Goal: Find specific page/section: Find specific page/section

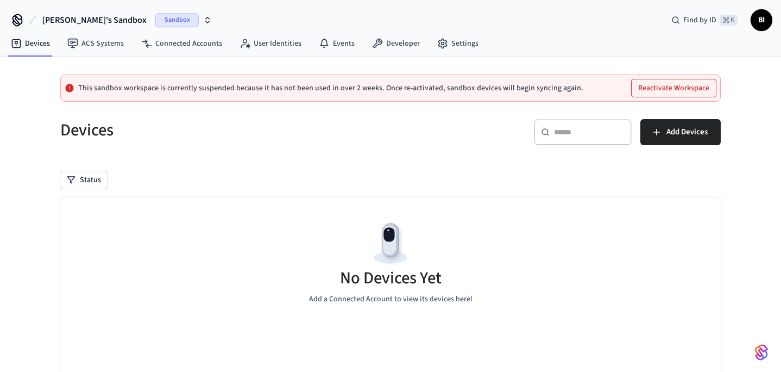
click at [78, 23] on span "[PERSON_NAME]'s Sandbox" at bounding box center [94, 20] width 104 height 13
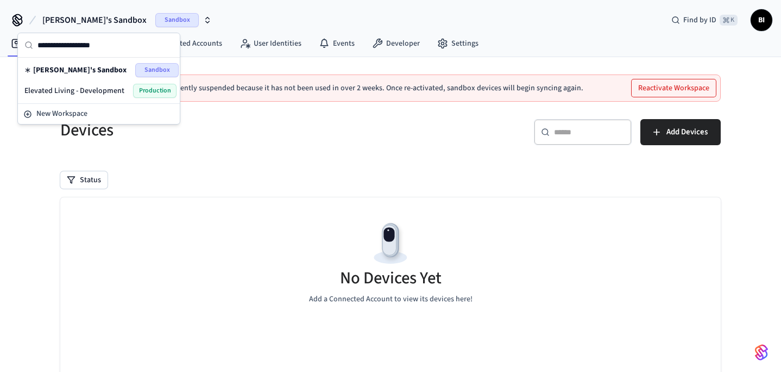
click at [80, 91] on span "Elevated Living - Development" at bounding box center [74, 90] width 100 height 11
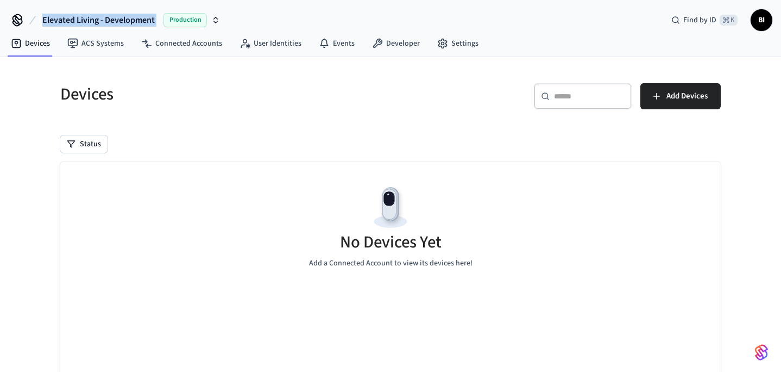
drag, startPoint x: 39, startPoint y: 23, endPoint x: 162, endPoint y: 24, distance: 123.3
click at [162, 24] on div "Elevated Living - Development Production" at bounding box center [116, 20] width 215 height 23
click at [96, 41] on link "ACS Systems" at bounding box center [96, 44] width 74 height 20
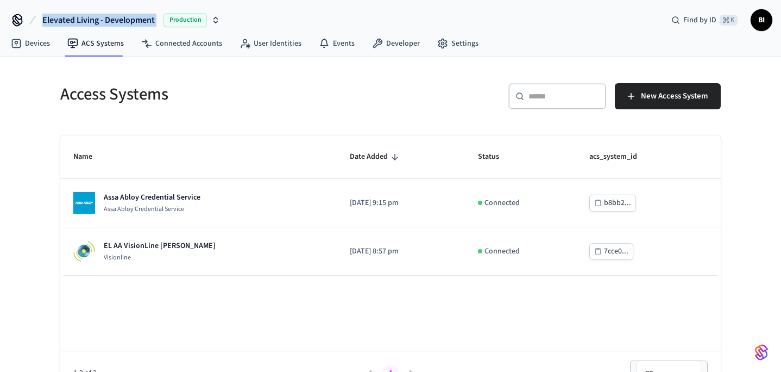
scroll to position [24, 0]
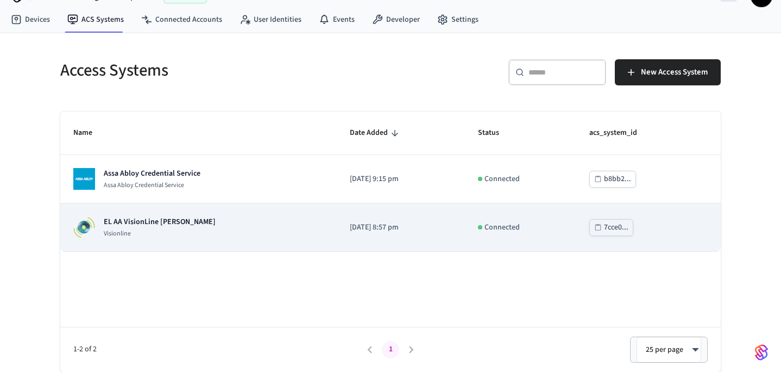
click at [193, 225] on div "EL AA VisionLine Daniel Visionline" at bounding box center [198, 227] width 250 height 22
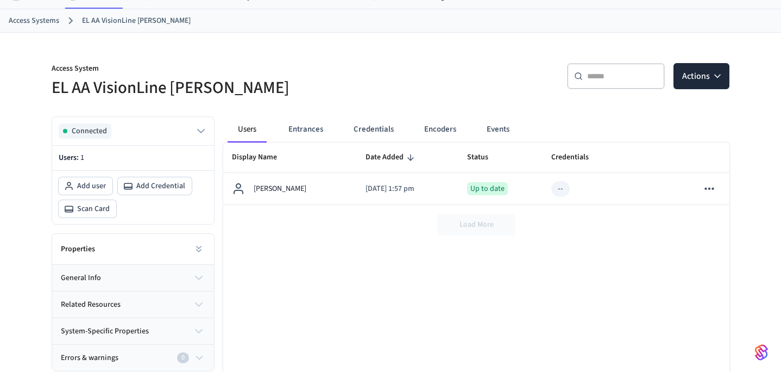
scroll to position [108, 0]
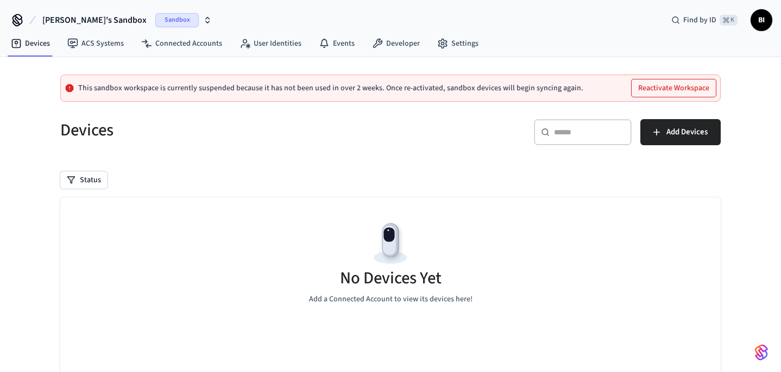
click at [96, 23] on span "[PERSON_NAME]'s Sandbox" at bounding box center [94, 20] width 104 height 13
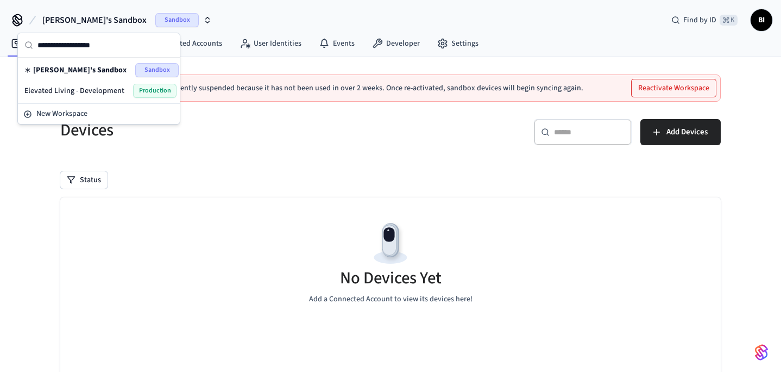
click at [86, 88] on span "Elevated Living - Development" at bounding box center [74, 90] width 100 height 11
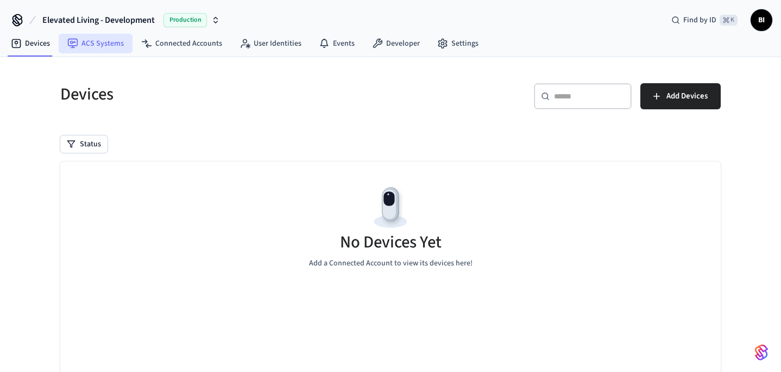
click at [103, 42] on link "ACS Systems" at bounding box center [96, 44] width 74 height 20
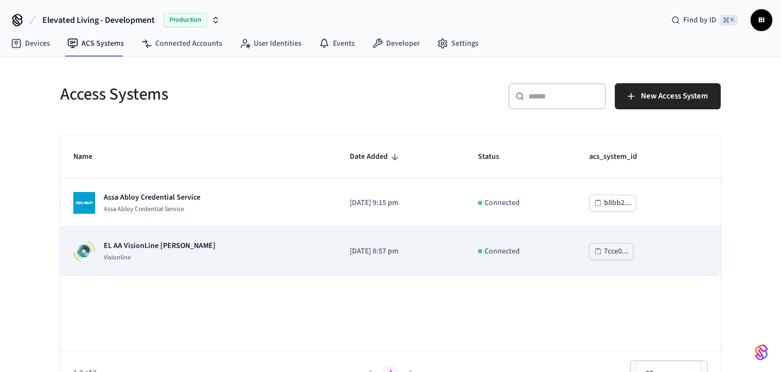
click at [136, 251] on p "EL AA VisionLine [PERSON_NAME]" at bounding box center [160, 245] width 112 height 11
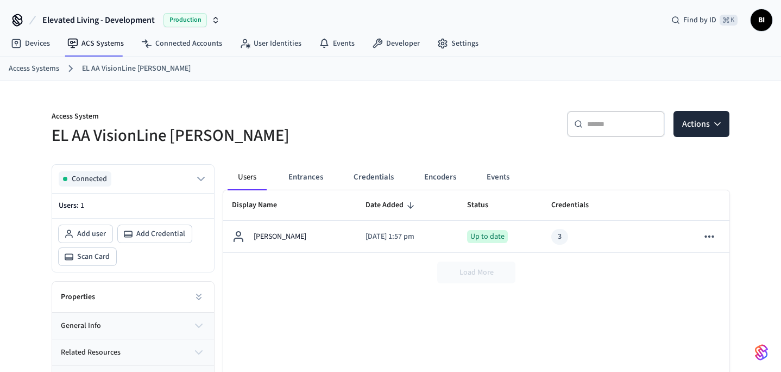
scroll to position [83, 0]
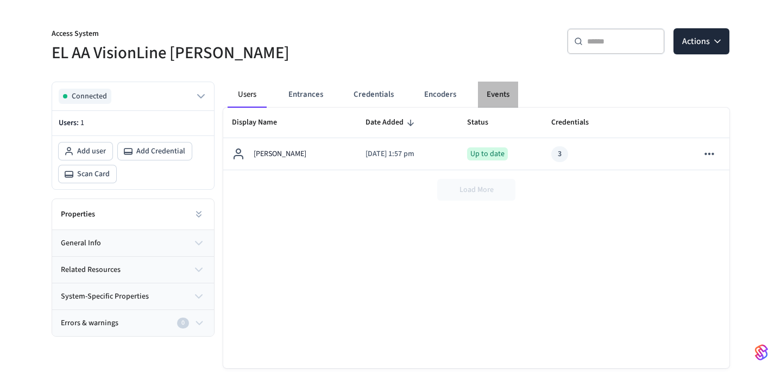
click at [505, 93] on button "Events" at bounding box center [498, 95] width 40 height 26
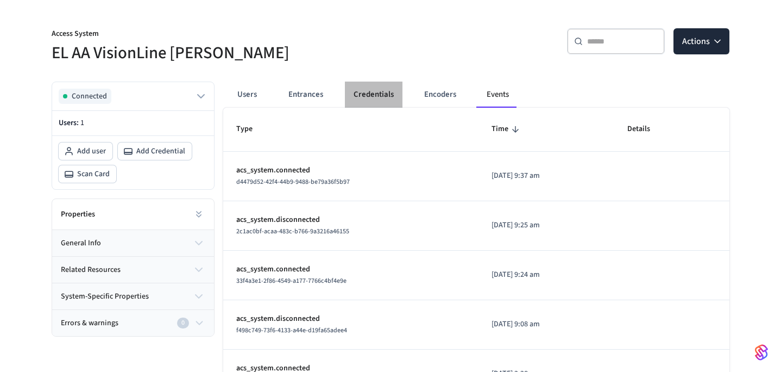
click at [364, 94] on button "Credentials" at bounding box center [374, 95] width 58 height 26
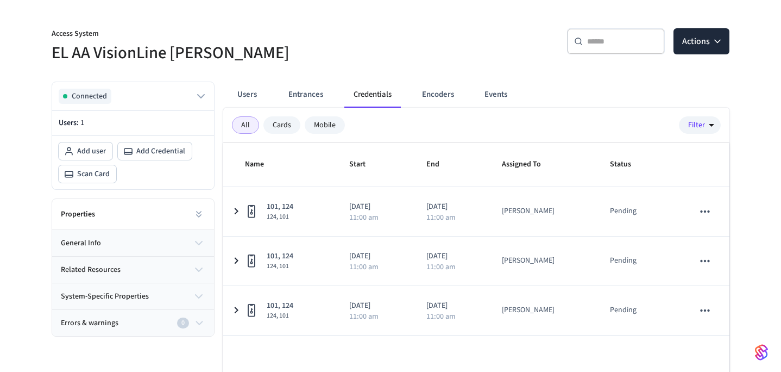
click at [436, 94] on button "Encoders" at bounding box center [437, 95] width 49 height 26
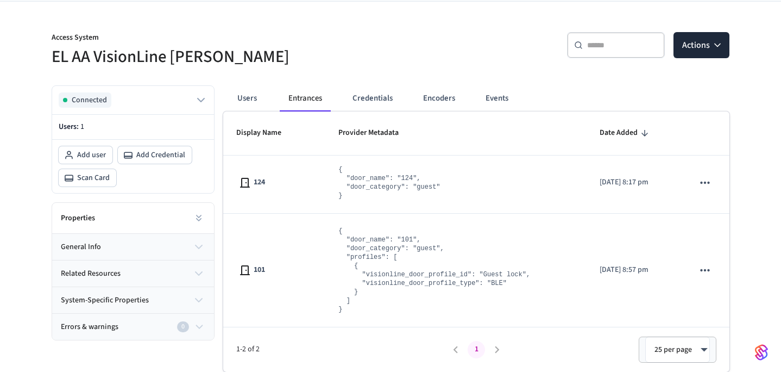
scroll to position [0, 0]
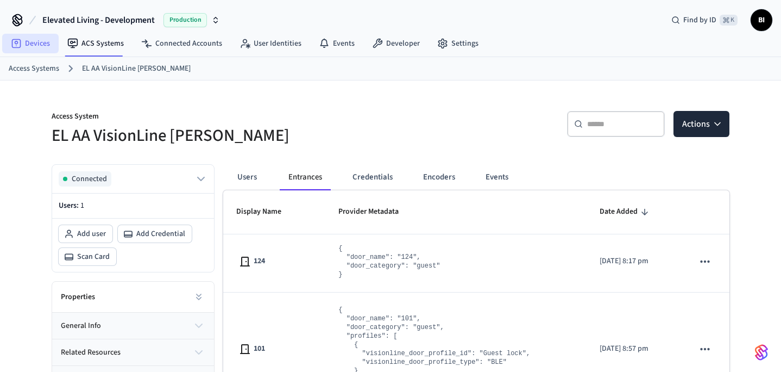
click at [36, 47] on link "Devices" at bounding box center [30, 44] width 57 height 20
